Goal: Information Seeking & Learning: Learn about a topic

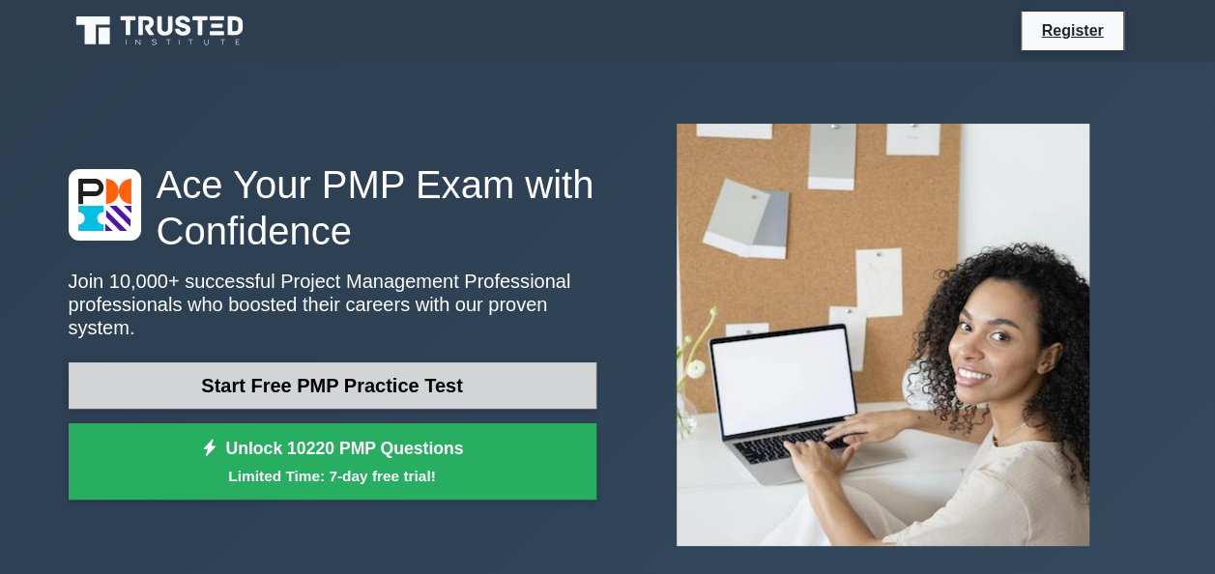
click at [437, 363] on link "Start Free PMP Practice Test" at bounding box center [333, 386] width 528 height 46
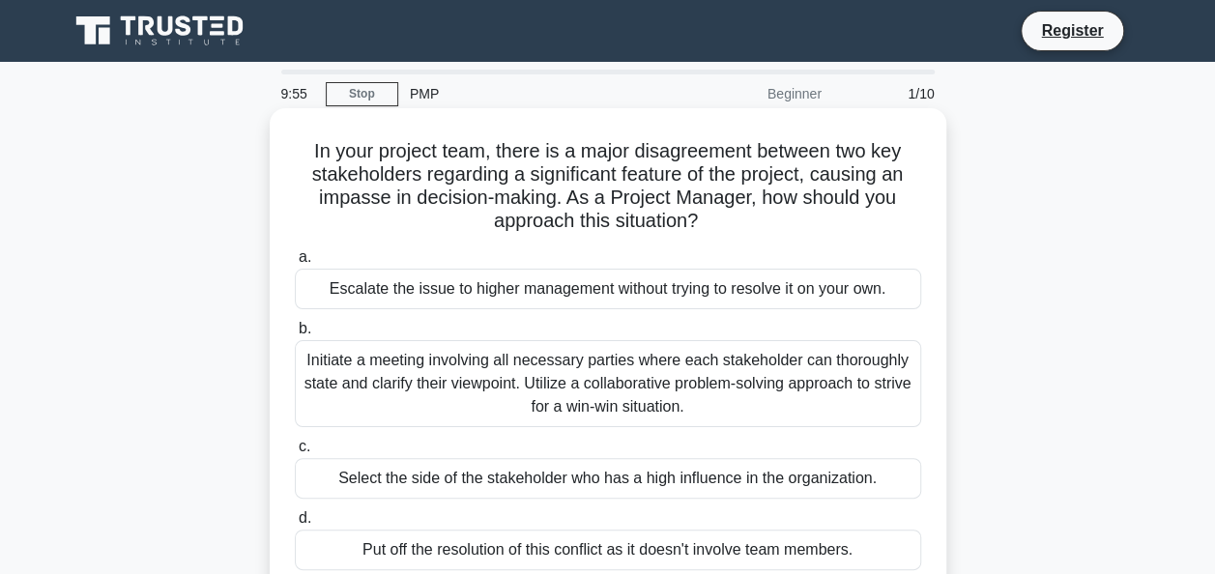
click at [405, 294] on div "Escalate the issue to higher management without trying to resolve it on your ow…" at bounding box center [608, 289] width 626 height 41
click at [295, 264] on input "a. Escalate the issue to higher management without trying to resolve it on your…" at bounding box center [295, 257] width 0 height 13
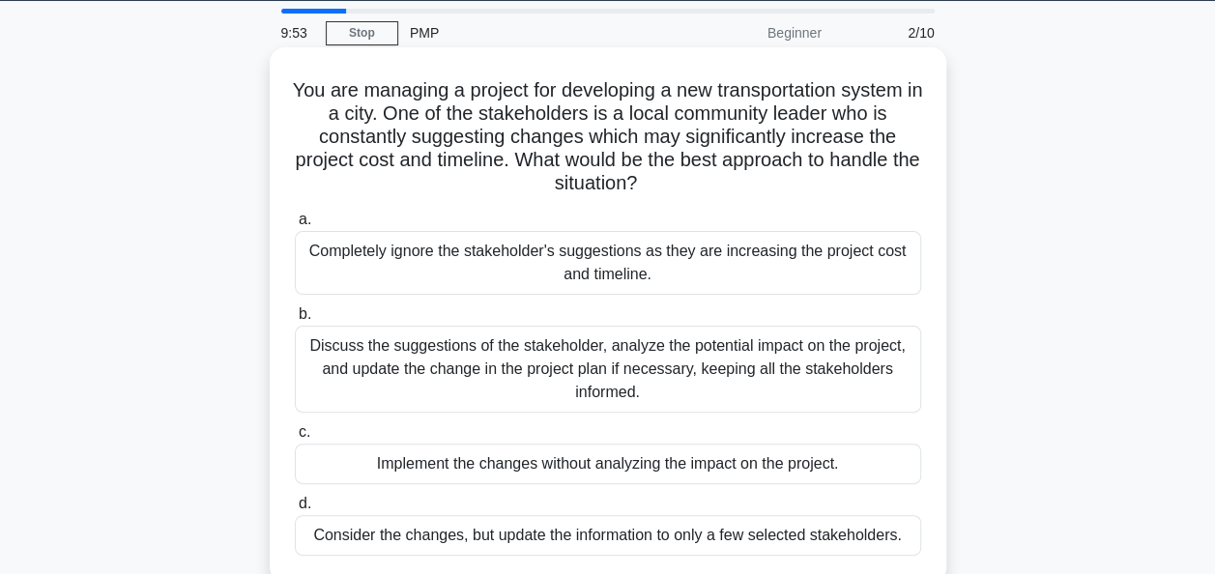
scroll to position [29, 0]
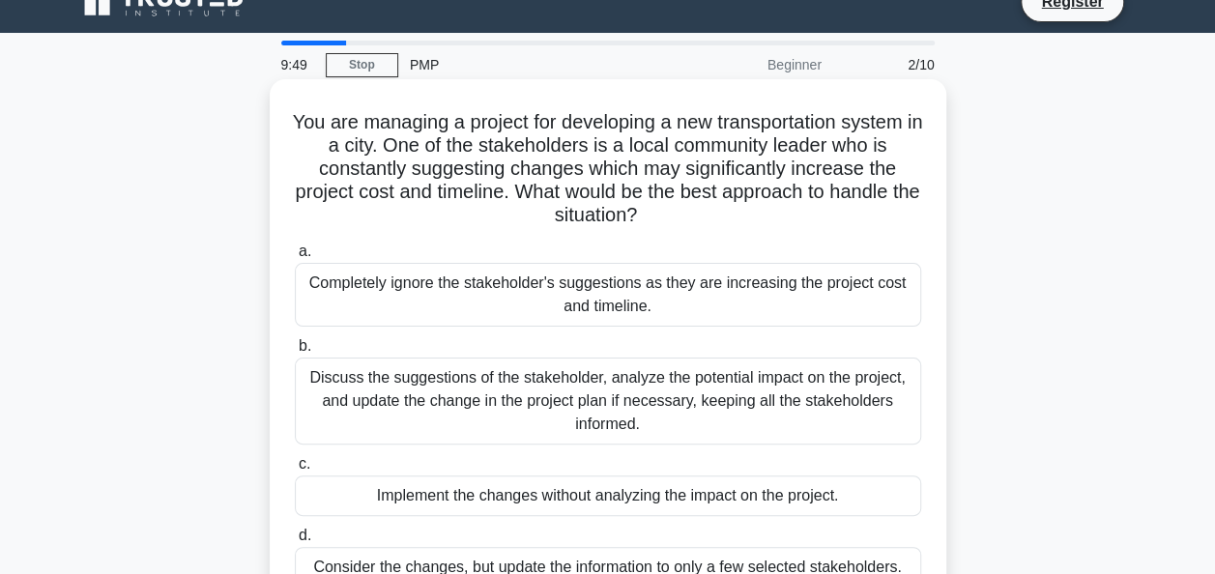
drag, startPoint x: 506, startPoint y: 274, endPoint x: 371, endPoint y: 296, distance: 136.2
click at [371, 296] on div "Completely ignore the stakeholder's suggestions as they are increasing the proj…" at bounding box center [608, 295] width 626 height 64
click at [295, 258] on input "a. Completely ignore the stakeholder's suggestions as they are increasing the p…" at bounding box center [295, 252] width 0 height 13
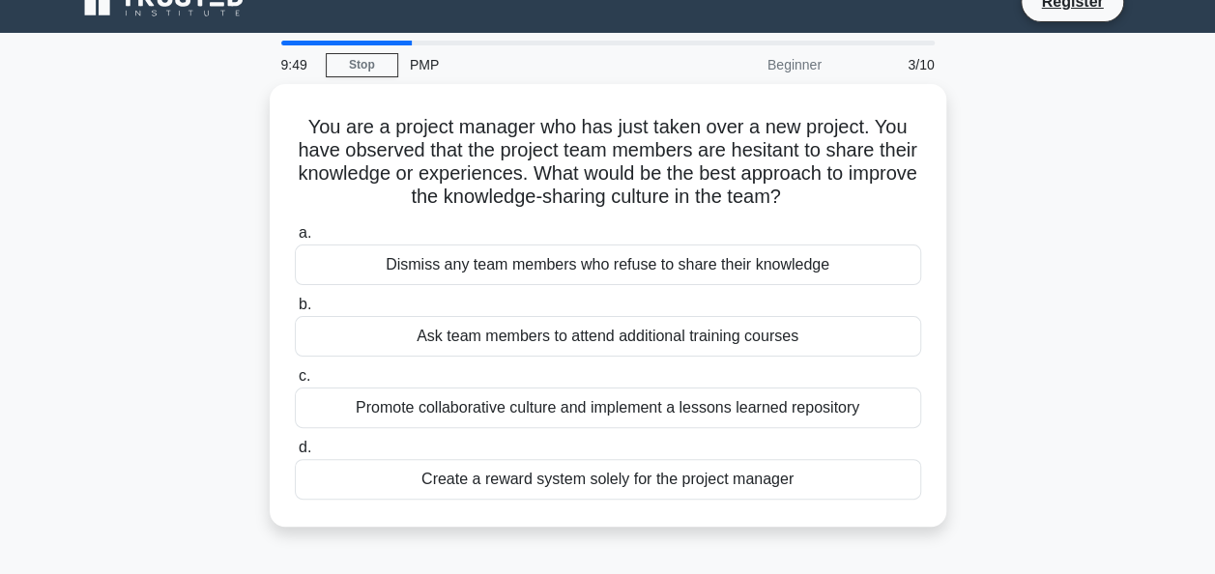
scroll to position [0, 0]
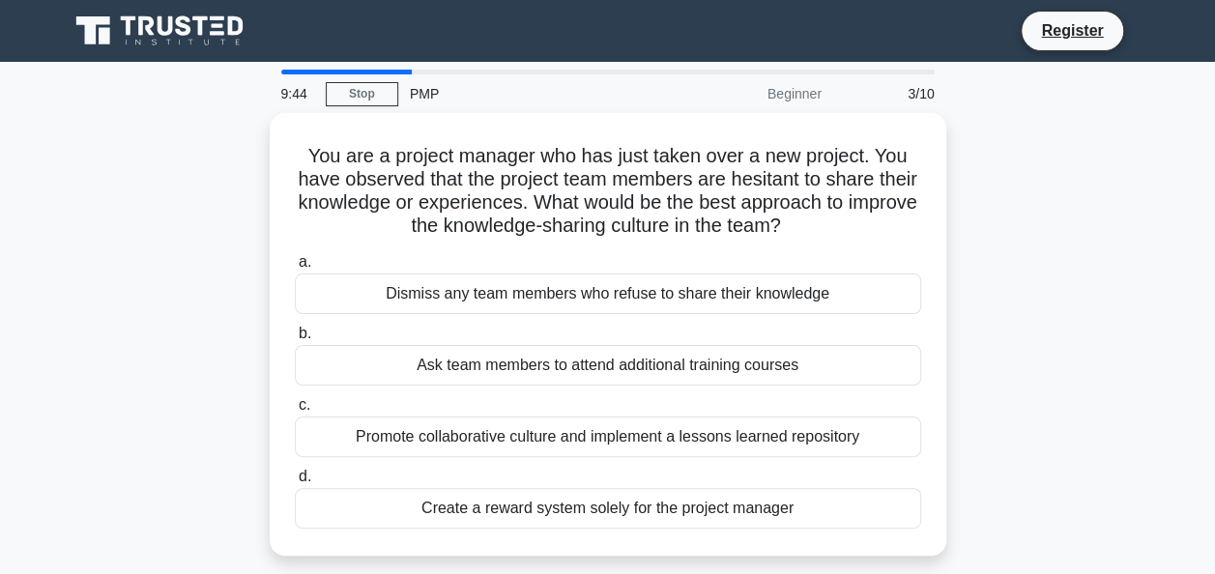
click at [371, 296] on div "Dismiss any team members who refuse to share their knowledge" at bounding box center [608, 294] width 626 height 41
click at [295, 269] on input "a. Dismiss any team members who refuse to share their knowledge" at bounding box center [295, 262] width 0 height 13
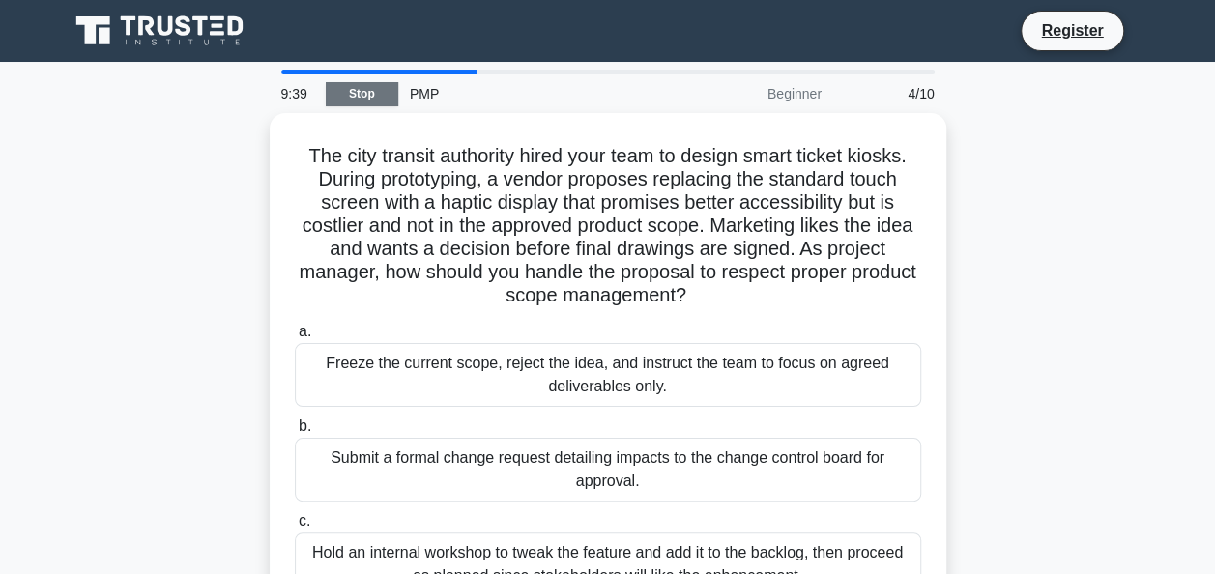
click at [362, 95] on link "Stop" at bounding box center [362, 94] width 73 height 24
